Goal: Information Seeking & Learning: Learn about a topic

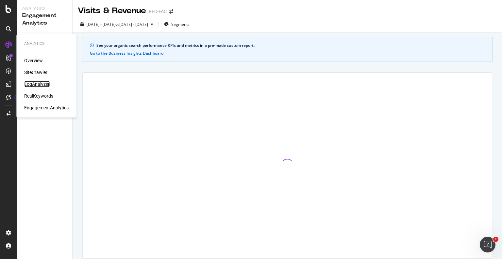
click at [36, 86] on div "LogAnalyzer" at bounding box center [36, 84] width 25 height 7
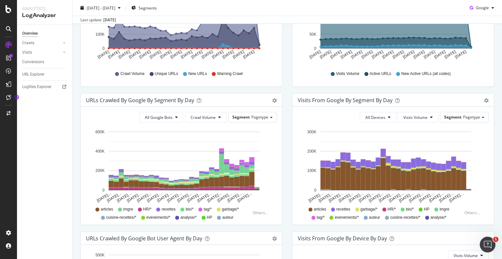
scroll to position [186, 0]
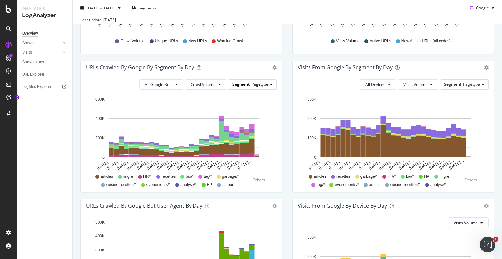
click at [242, 88] on div "Segment Pagetype" at bounding box center [252, 83] width 48 height 9
click at [257, 122] on div "Advanced selector >" at bounding box center [247, 120] width 52 height 9
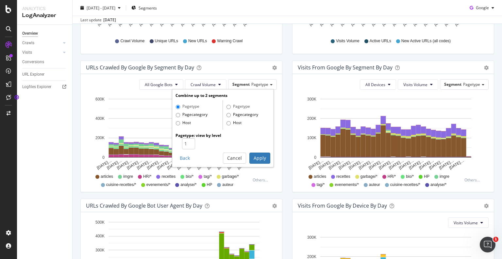
click at [277, 115] on div "All Google Bots Crawl Volume Segment Pagetype Combine up to 2 segments Pagetype…" at bounding box center [181, 133] width 201 height 118
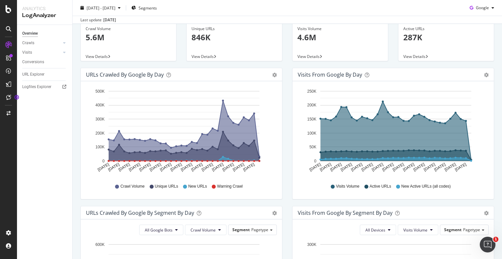
scroll to position [0, 0]
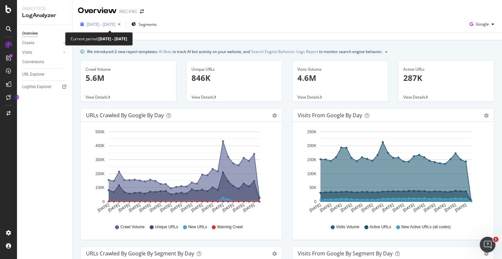
click at [115, 26] on span "[DATE] - [DATE]" at bounding box center [101, 25] width 29 height 6
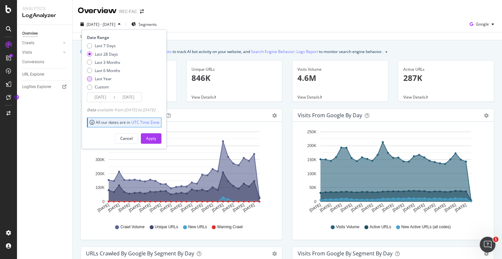
click at [101, 81] on div "Last Year" at bounding box center [103, 79] width 17 height 6
type input "[DATE]"
click at [156, 133] on div "Apply" at bounding box center [151, 138] width 10 height 10
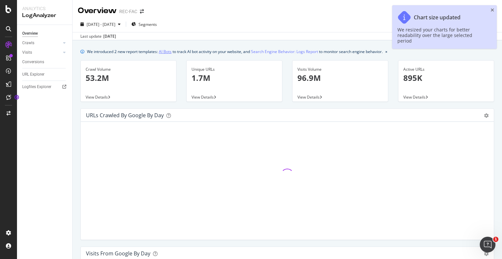
click at [169, 54] on link "AI Bots" at bounding box center [165, 51] width 13 height 7
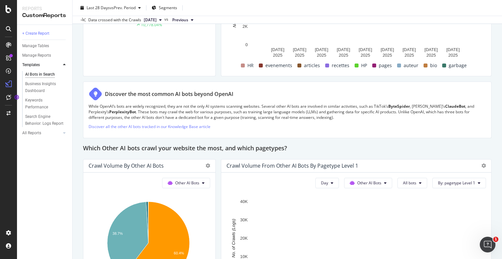
scroll to position [795, 0]
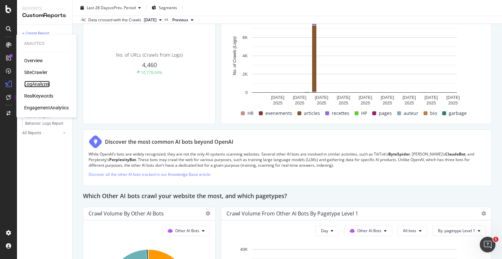
click at [28, 83] on div "LogAnalyzer" at bounding box center [36, 84] width 25 height 7
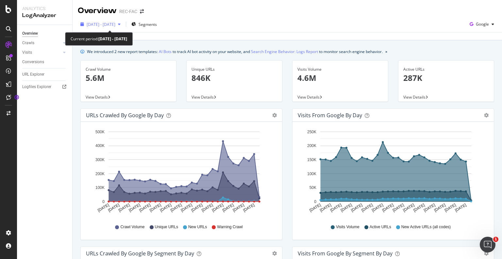
click at [109, 25] on span "[DATE] - [DATE]" at bounding box center [101, 25] width 29 height 6
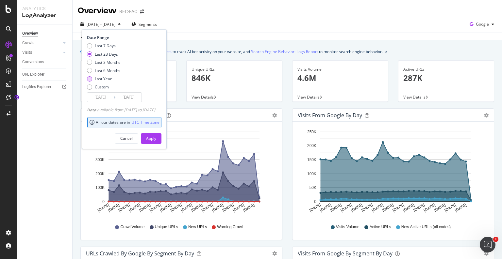
click at [103, 76] on div "Last Year" at bounding box center [103, 79] width 17 height 6
type input "[DATE]"
click at [156, 138] on div "Apply" at bounding box center [151, 138] width 10 height 6
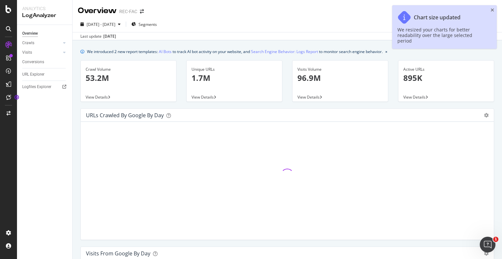
click at [490, 10] on div "Chart size updated We resized your charts for better readability over the large…" at bounding box center [444, 26] width 105 height 43
click at [494, 9] on icon "close toast" at bounding box center [493, 10] width 4 height 5
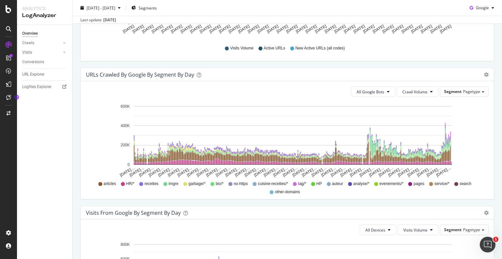
scroll to position [317, 0]
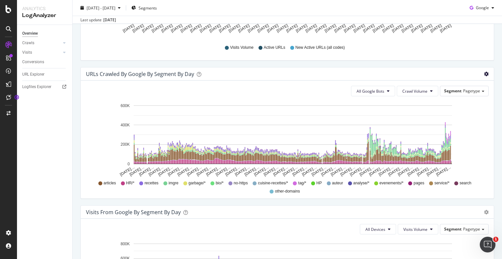
click at [484, 73] on icon "gear" at bounding box center [486, 74] width 5 height 5
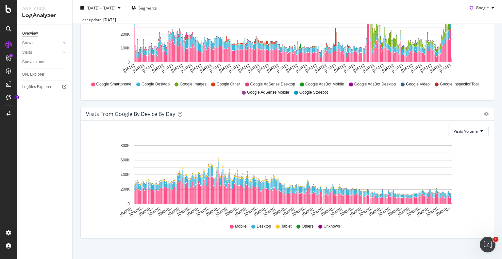
scroll to position [699, 0]
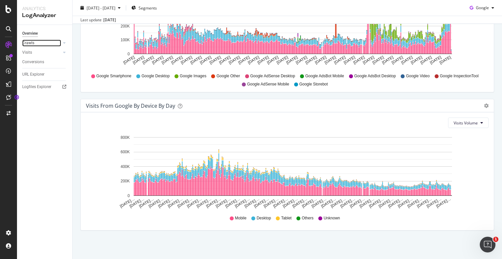
click at [51, 42] on link "Crawls" at bounding box center [41, 43] width 39 height 7
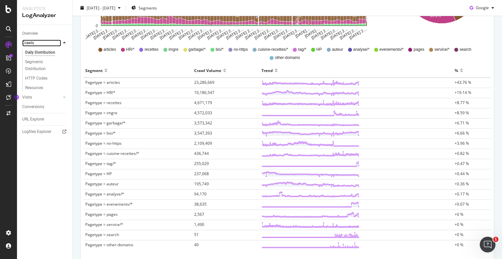
scroll to position [180, 0]
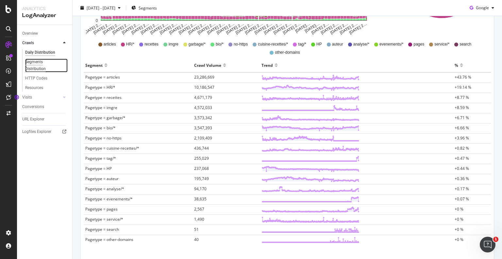
click at [41, 66] on div "Segments Distribution" at bounding box center [43, 66] width 36 height 14
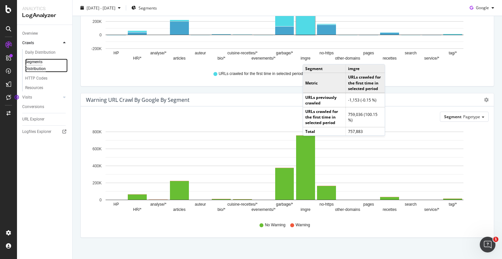
scroll to position [257, 0]
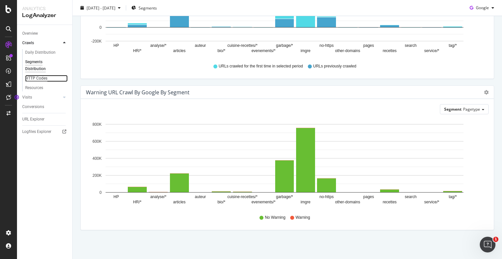
click at [30, 78] on div "HTTP Codes" at bounding box center [36, 78] width 22 height 7
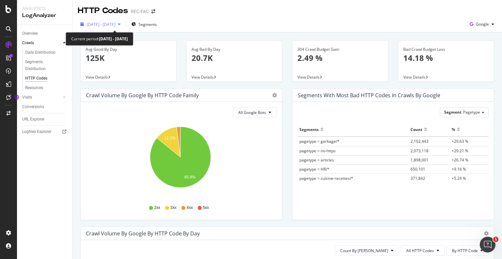
click at [123, 25] on div "button" at bounding box center [119, 24] width 8 height 4
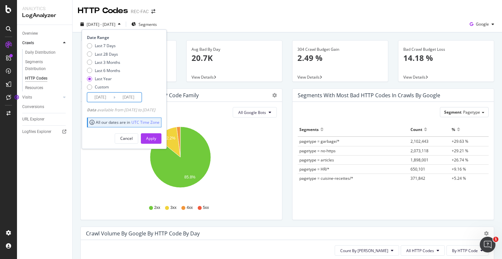
click at [98, 98] on input "[DATE]" at bounding box center [100, 97] width 26 height 9
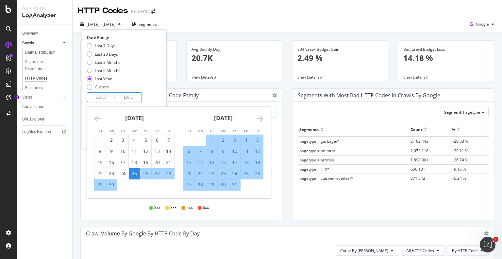
click at [98, 116] on icon "Move backward to switch to the previous month." at bounding box center [97, 118] width 7 height 8
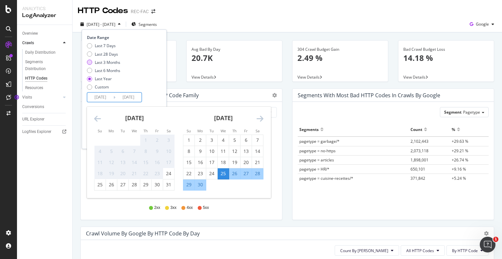
click at [98, 59] on div "Last 3 Months" at bounding box center [107, 62] width 25 height 6
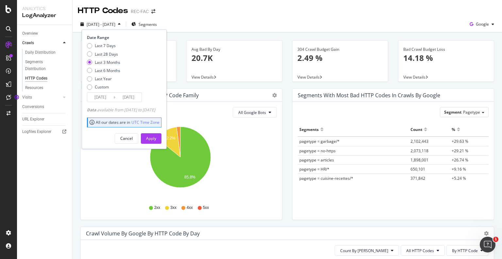
click at [107, 97] on input "[DATE]" at bounding box center [100, 97] width 26 height 9
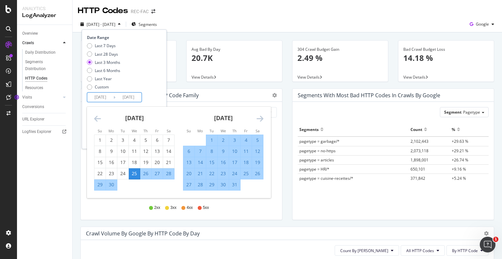
click at [189, 163] on div "13" at bounding box center [188, 162] width 11 height 7
type input "[DATE]"
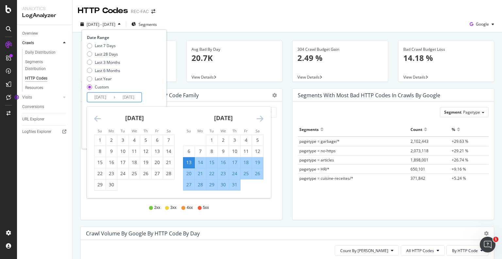
click at [255, 117] on div "[DATE]" at bounding box center [223, 121] width 80 height 28
click at [257, 118] on icon "Move forward to switch to the next month." at bounding box center [260, 118] width 7 height 8
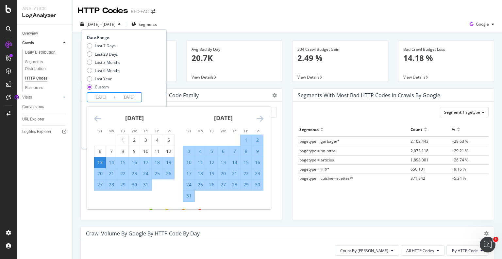
click at [257, 117] on icon "Move forward to switch to the next month." at bounding box center [260, 118] width 7 height 8
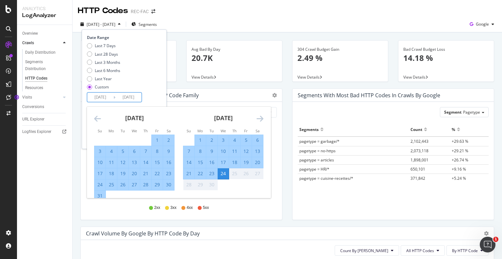
click at [240, 183] on td "Calendar" at bounding box center [234, 184] width 11 height 11
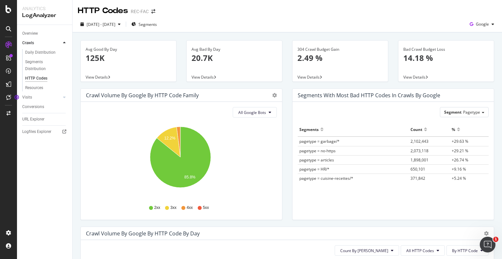
click at [279, 175] on div "All Google Bots Hold CTRL while clicking to filter the report. 12.2% 85.8% HTTP…" at bounding box center [181, 161] width 201 height 118
click at [123, 28] on div "[DATE] - [DATE]" at bounding box center [100, 24] width 45 height 10
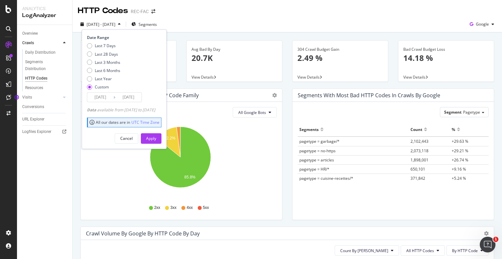
click at [154, 132] on div "Cancel Apply" at bounding box center [124, 135] width 75 height 15
click at [155, 134] on button "Apply" at bounding box center [151, 138] width 21 height 10
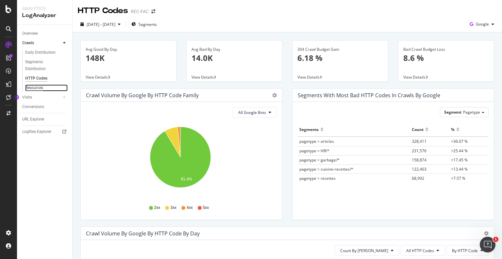
click at [32, 87] on div "Resources" at bounding box center [34, 87] width 18 height 7
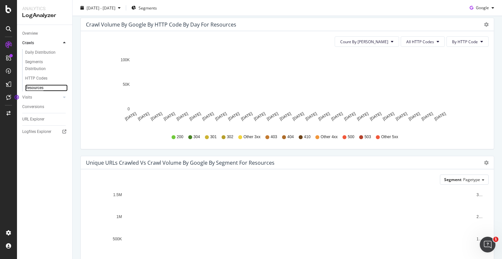
scroll to position [141, 0]
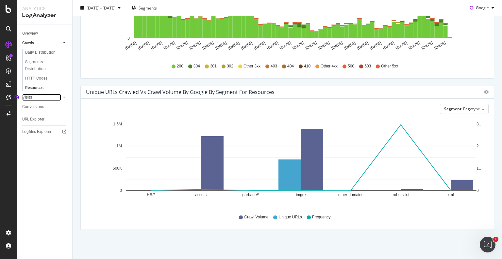
click at [43, 95] on link "Visits" at bounding box center [41, 97] width 39 height 7
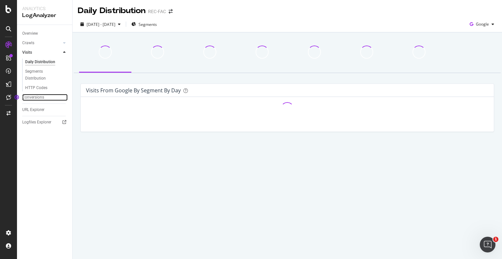
click at [43, 95] on div "Conversions" at bounding box center [33, 97] width 22 height 7
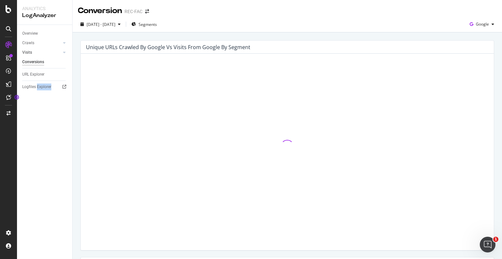
click at [43, 95] on div "Overview Crawls Daily Distribution Segments Distribution HTTP Codes Resources V…" at bounding box center [44, 142] width 55 height 234
click at [43, 51] on link "Visits" at bounding box center [41, 52] width 39 height 7
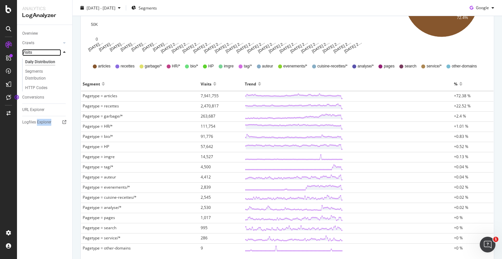
scroll to position [196, 0]
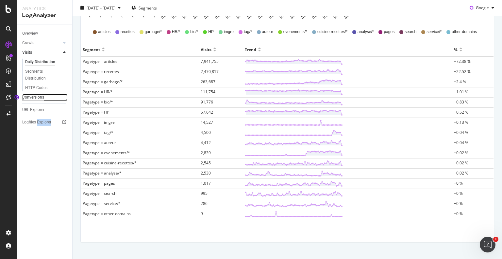
click at [31, 96] on div "Conversions" at bounding box center [33, 97] width 22 height 7
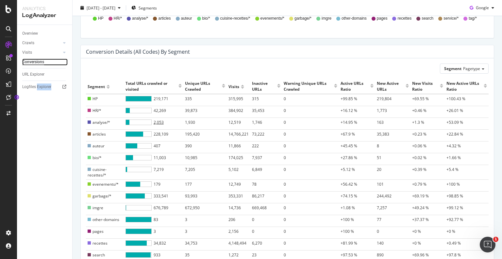
scroll to position [282, 0]
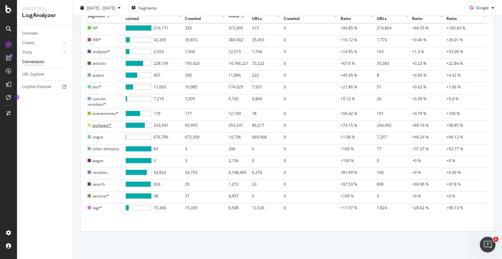
click at [111, 126] on td "garbage/*" at bounding box center [105, 126] width 38 height 12
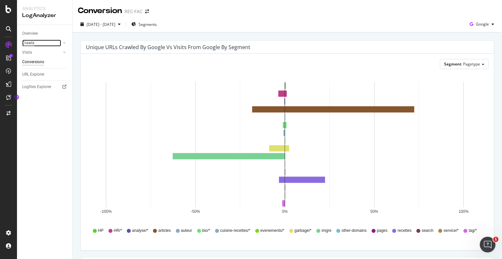
click at [26, 42] on div "Crawls" at bounding box center [28, 43] width 12 height 7
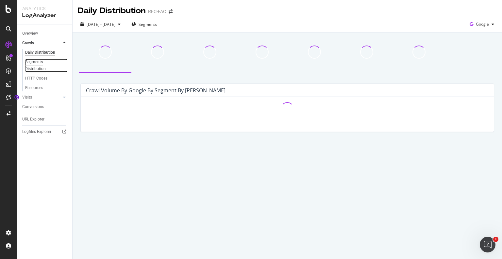
click at [31, 61] on div "Segments Distribution" at bounding box center [43, 66] width 36 height 14
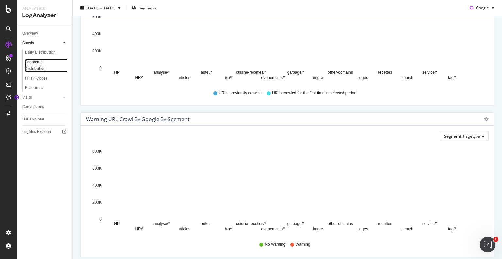
scroll to position [257, 0]
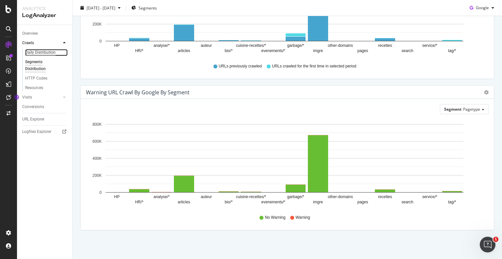
click at [44, 52] on div "Daily Distribution" at bounding box center [40, 52] width 30 height 7
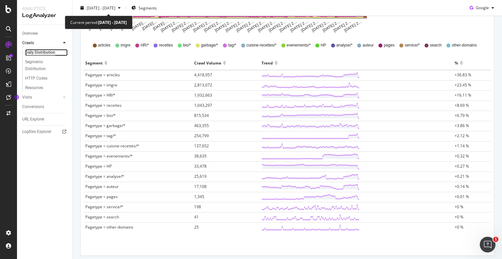
scroll to position [194, 0]
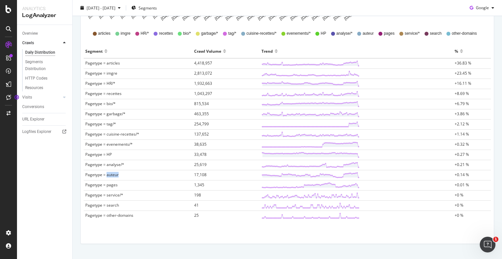
drag, startPoint x: 107, startPoint y: 173, endPoint x: 120, endPoint y: 176, distance: 13.0
click at [120, 176] on td "Pagetype = auteur" at bounding box center [138, 175] width 109 height 10
click at [163, 176] on td "Pagetype = auteur" at bounding box center [138, 175] width 109 height 10
click at [476, 8] on span "Google" at bounding box center [482, 8] width 13 height 6
click at [472, 38] on div "OpenAI" at bounding box center [477, 44] width 45 height 12
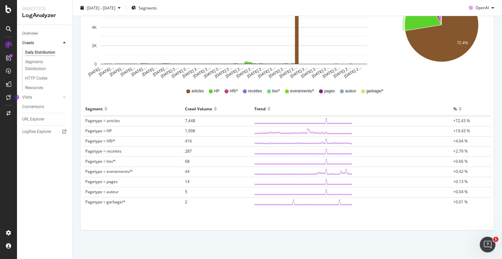
scroll to position [1, 0]
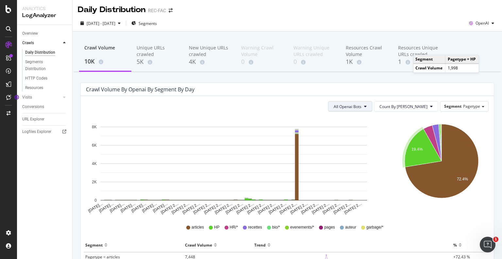
click at [362, 106] on span "All Openai Bots" at bounding box center [348, 107] width 28 height 6
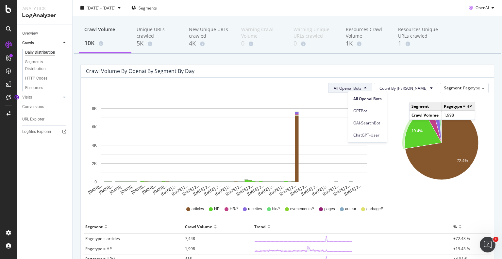
scroll to position [19, 0]
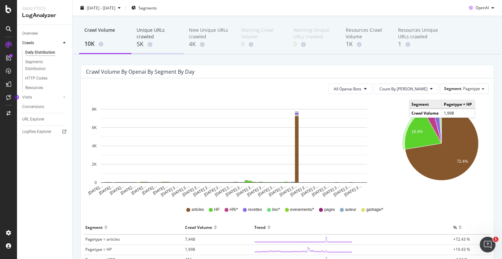
click at [156, 33] on div "Unique URLs crawled" at bounding box center [158, 33] width 42 height 13
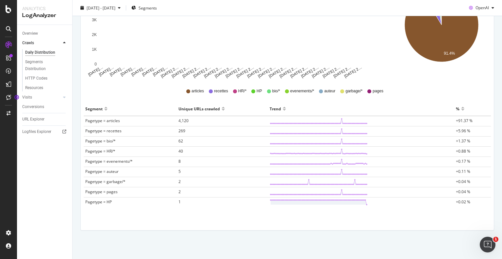
scroll to position [137, 0]
click at [185, 120] on span "4,120" at bounding box center [183, 121] width 10 height 6
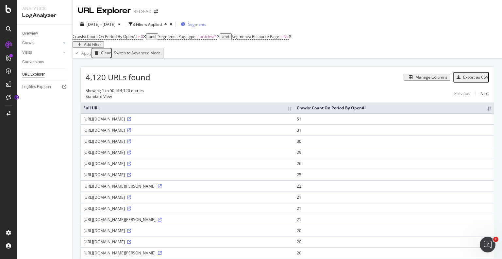
click at [206, 22] on span "Segments" at bounding box center [197, 25] width 18 height 6
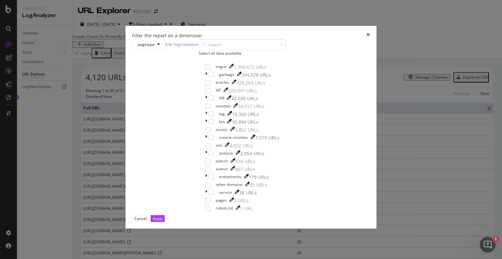
click at [157, 54] on div "Filter the report on a dimension pagetype Edit Segmentation Select all data ava…" at bounding box center [251, 129] width 502 height 259
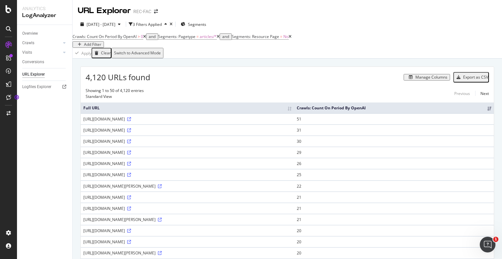
click at [294, 112] on th "Full URL" at bounding box center [187, 107] width 213 height 11
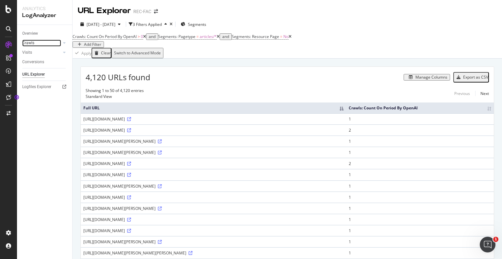
click at [34, 44] on link "Crawls" at bounding box center [41, 43] width 39 height 7
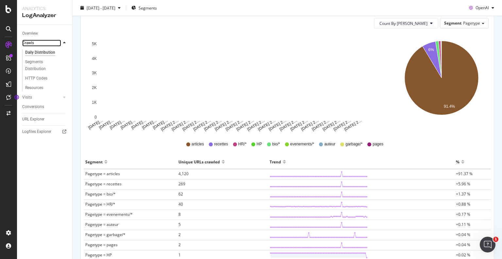
scroll to position [80, 0]
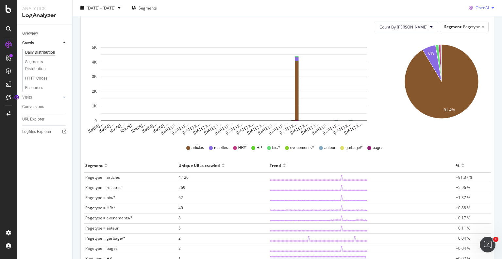
click at [489, 10] on div "OpenAI" at bounding box center [481, 8] width 30 height 10
click at [478, 20] on span "Google" at bounding box center [482, 21] width 24 height 6
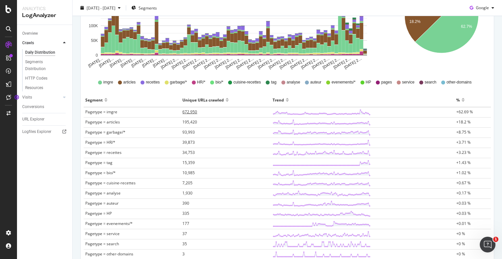
scroll to position [145, 0]
click at [188, 113] on span "672,950" at bounding box center [189, 112] width 15 height 6
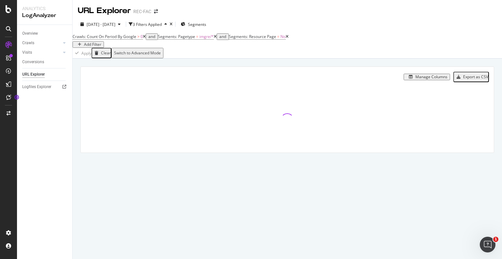
click at [101, 42] on div "Add Filter" at bounding box center [92, 44] width 17 height 5
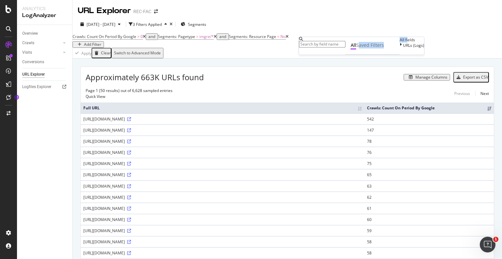
drag, startPoint x: 336, startPoint y: 60, endPoint x: 310, endPoint y: 79, distance: 32.0
click at [310, 55] on div "All Saved Filters All fields URLs (Logs)" at bounding box center [361, 46] width 125 height 18
click at [400, 48] on div "URLs (Logs)" at bounding box center [412, 45] width 25 height 6
click at [400, 54] on div at bounding box center [401, 51] width 3 height 6
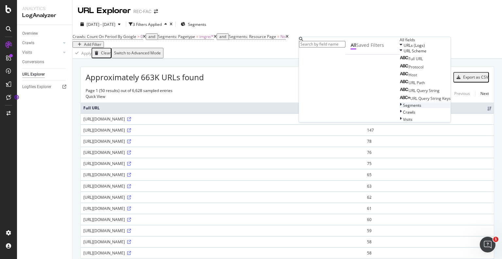
click at [400, 108] on icon at bounding box center [401, 105] width 2 height 6
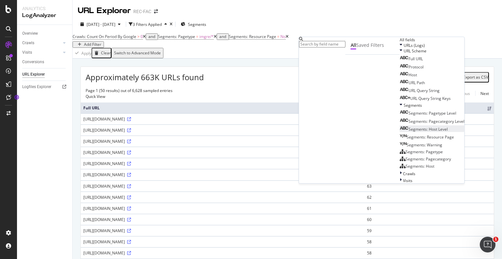
scroll to position [48, 0]
click at [400, 176] on div at bounding box center [401, 174] width 3 height 6
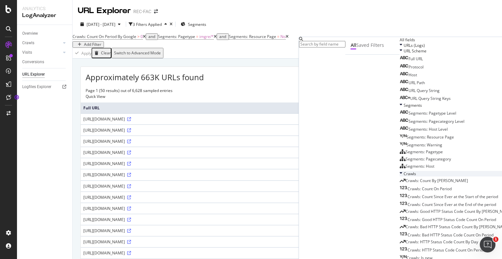
scroll to position [171, 0]
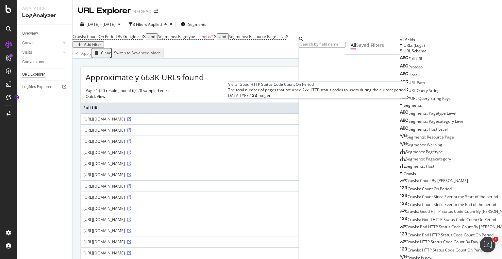
scroll to position [343, 0]
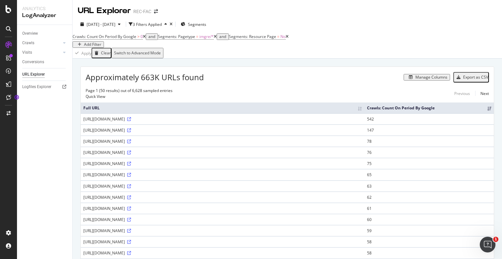
click at [249, 48] on div "Crawls: Count On Period By Google > 0 and Segments: Pagetype = imgre/* and Segm…" at bounding box center [287, 40] width 429 height 16
